Goal: Information Seeking & Learning: Learn about a topic

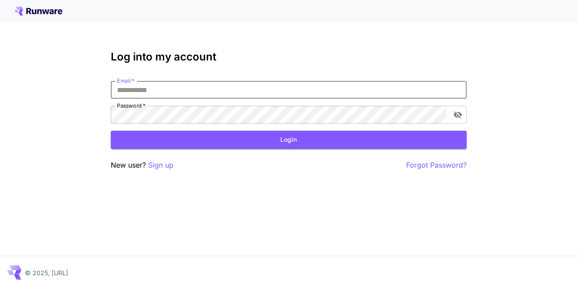
type input "**********"
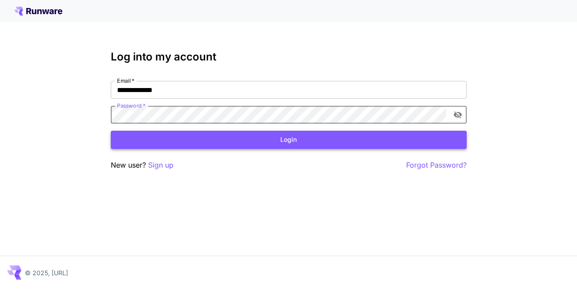
click at [199, 135] on button "Login" at bounding box center [289, 140] width 356 height 18
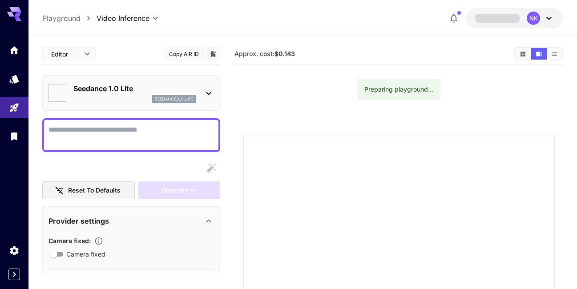
type input "*"
type input "**"
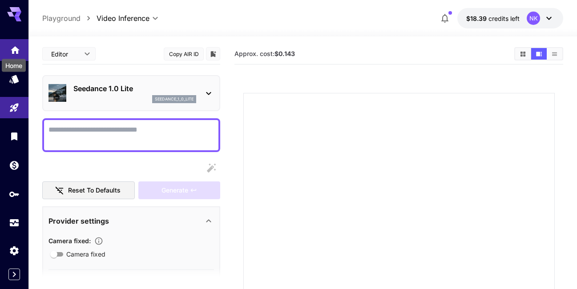
click at [17, 48] on icon "Home" at bounding box center [15, 48] width 9 height 8
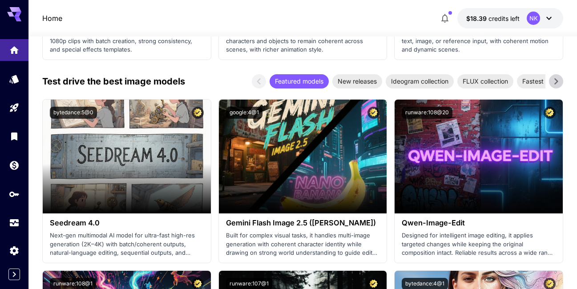
scroll to position [1383, 0]
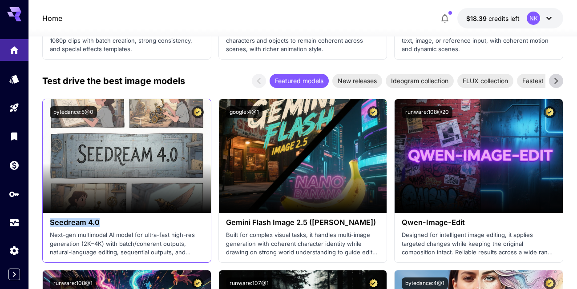
drag, startPoint x: 104, startPoint y: 218, endPoint x: 48, endPoint y: 218, distance: 56.1
click at [48, 218] on div "Seedream 4.0 Next-gen multimodal AI model for ultra-fast high-res generation (2…" at bounding box center [127, 237] width 168 height 49
click at [146, 221] on h3 "Seedream 4.0" at bounding box center [127, 222] width 154 height 8
drag, startPoint x: 102, startPoint y: 220, endPoint x: 50, endPoint y: 215, distance: 52.3
click at [50, 218] on h3 "Seedream 4.0" at bounding box center [127, 222] width 154 height 8
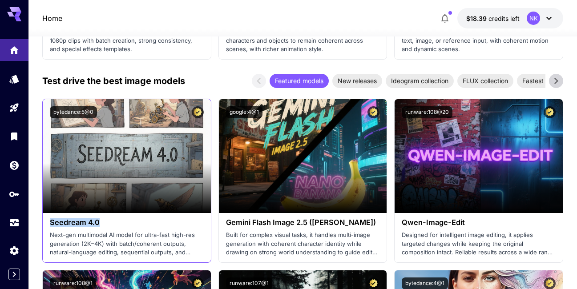
copy h3 "Seedream 4.0"
